Goal: Transaction & Acquisition: Download file/media

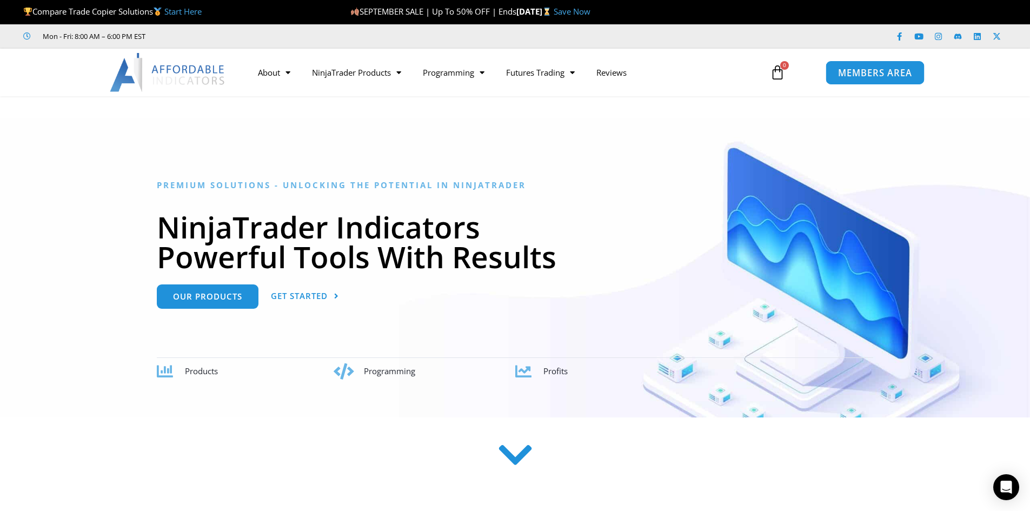
click at [863, 70] on span "MEMBERS AREA" at bounding box center [875, 72] width 74 height 9
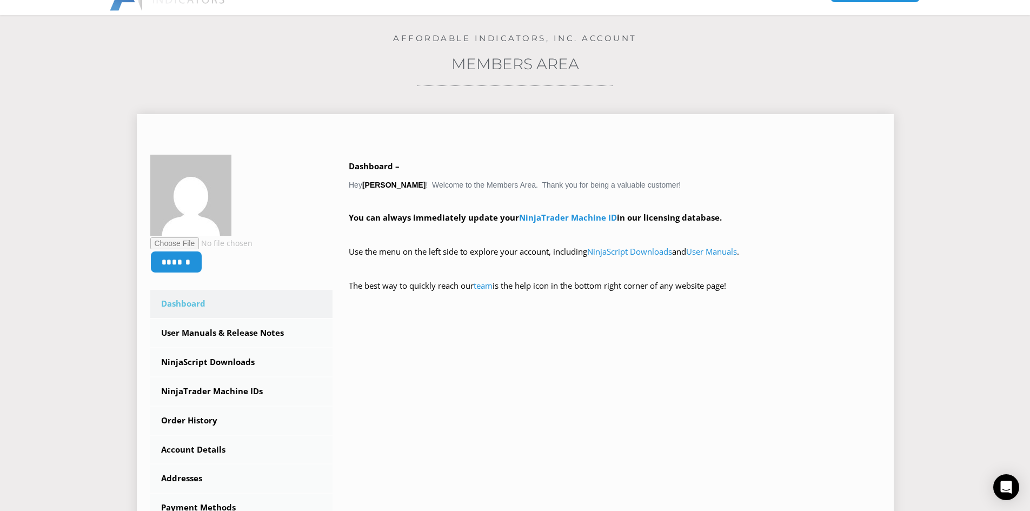
scroll to position [216, 0]
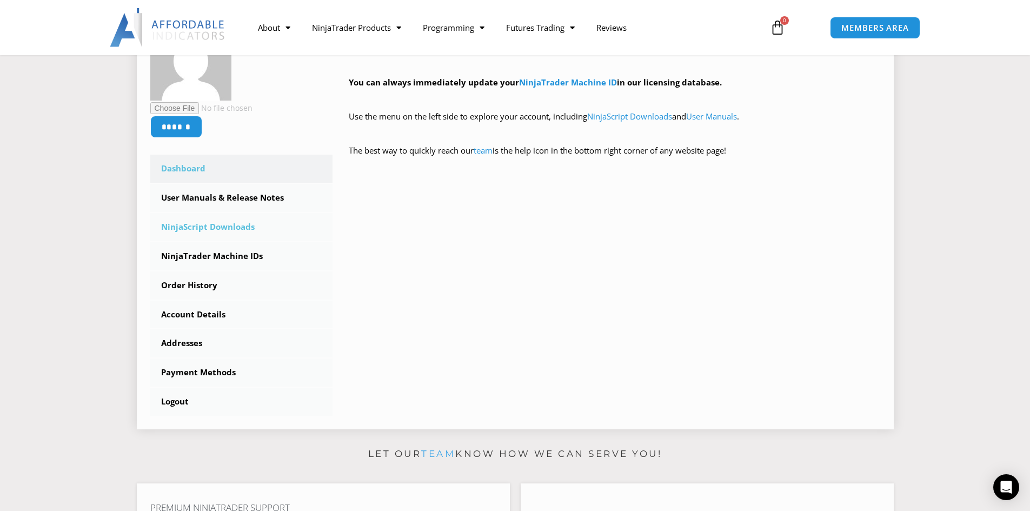
click at [213, 223] on link "NinjaScript Downloads" at bounding box center [241, 227] width 183 height 28
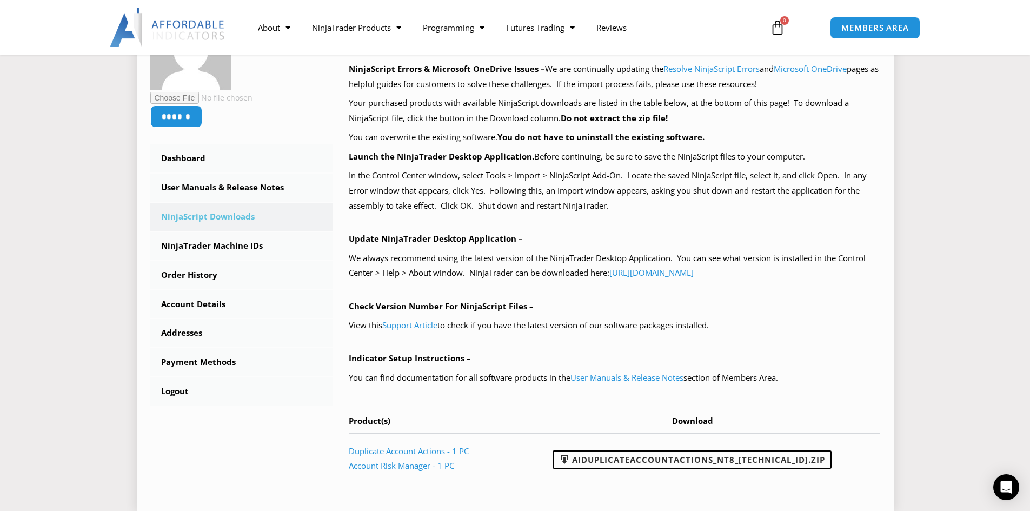
scroll to position [216, 0]
click at [686, 459] on link "AIDuplicateAccountActions_NT8_25.9.10.1.zip" at bounding box center [692, 459] width 279 height 18
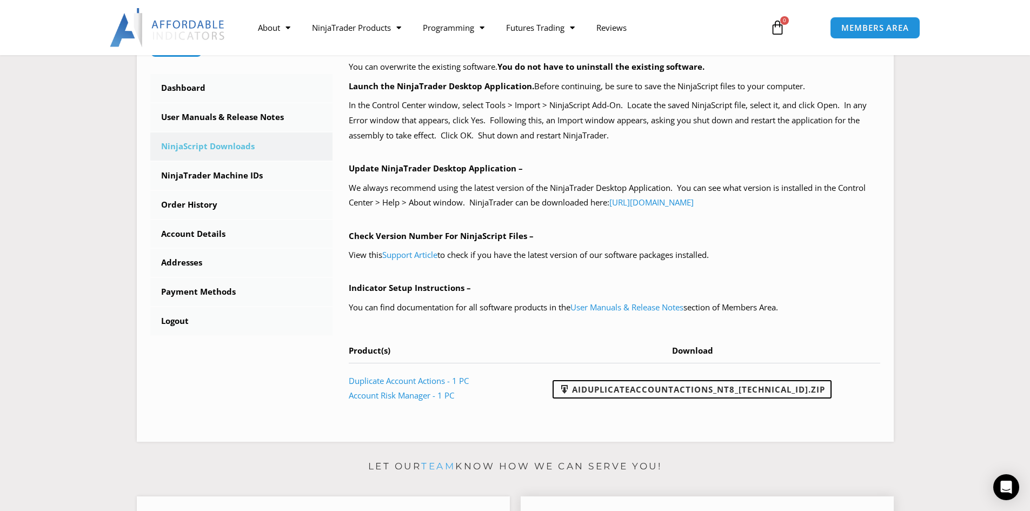
scroll to position [270, 0]
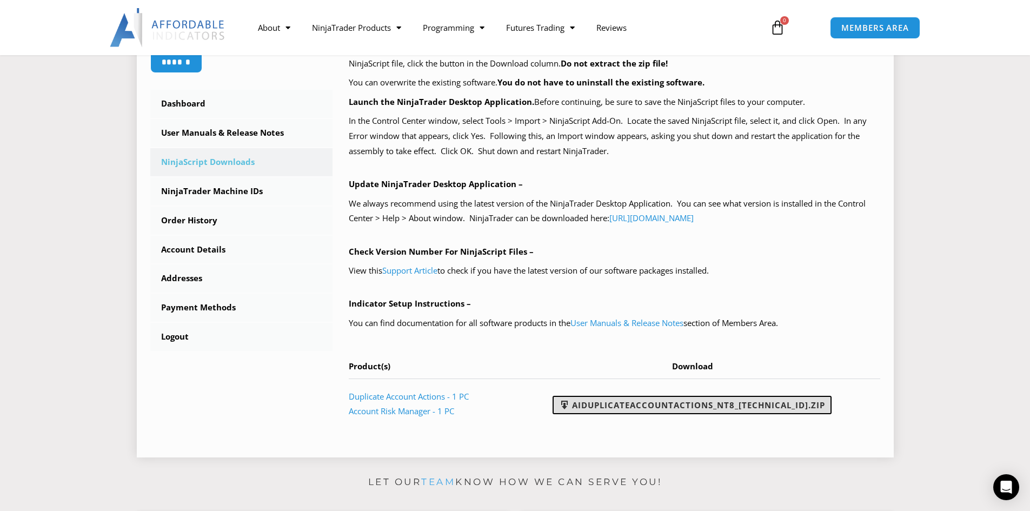
click at [712, 410] on link "AIDuplicateAccountActions_NT8_25.9.10.1.zip" at bounding box center [692, 405] width 279 height 18
